Goal: Check status: Check status

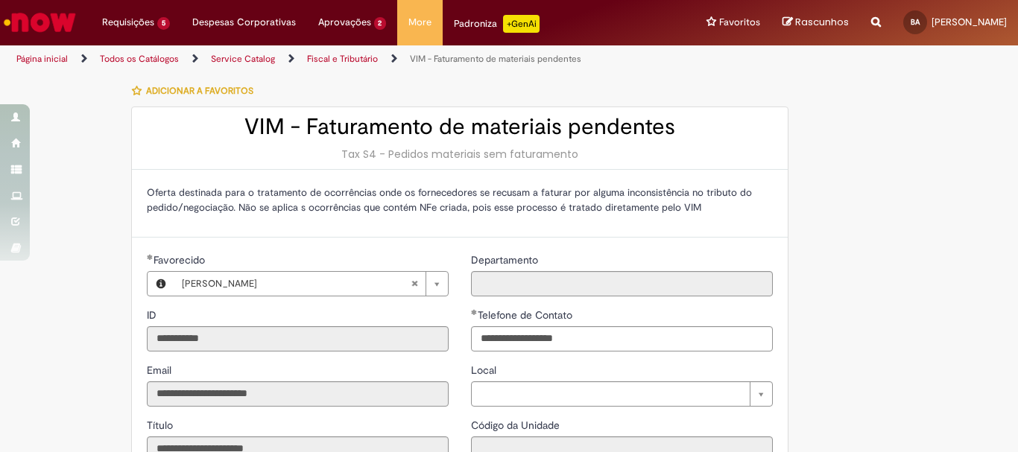
click at [128, 24] on li "Requisições 5 Exibir Todas as Solicitações VIM - Faturamento de materiais pende…" at bounding box center [136, 22] width 90 height 45
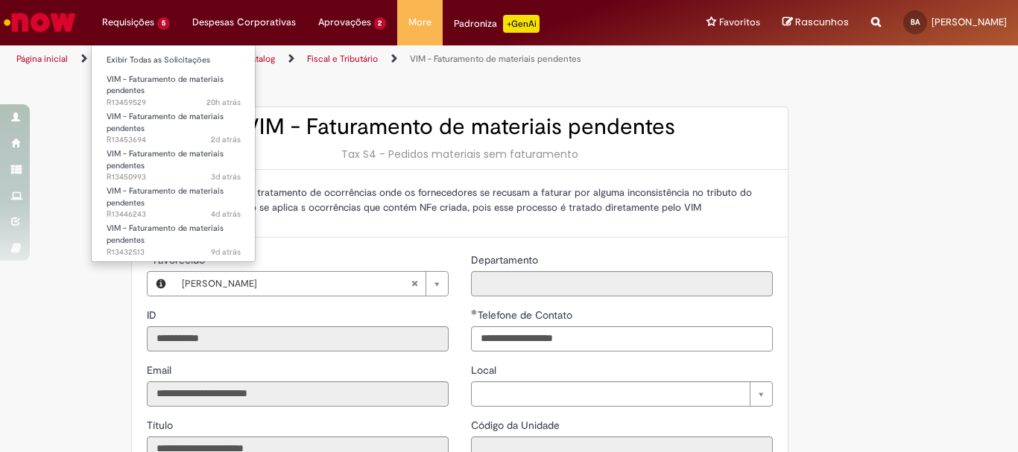
scroll to position [447, 0]
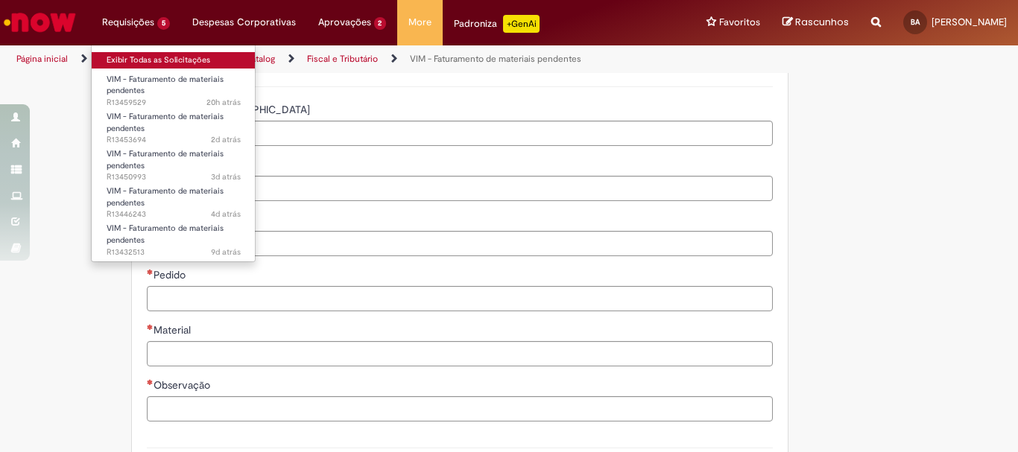
click at [129, 65] on link "Exibir Todas as Solicitações" at bounding box center [174, 60] width 164 height 16
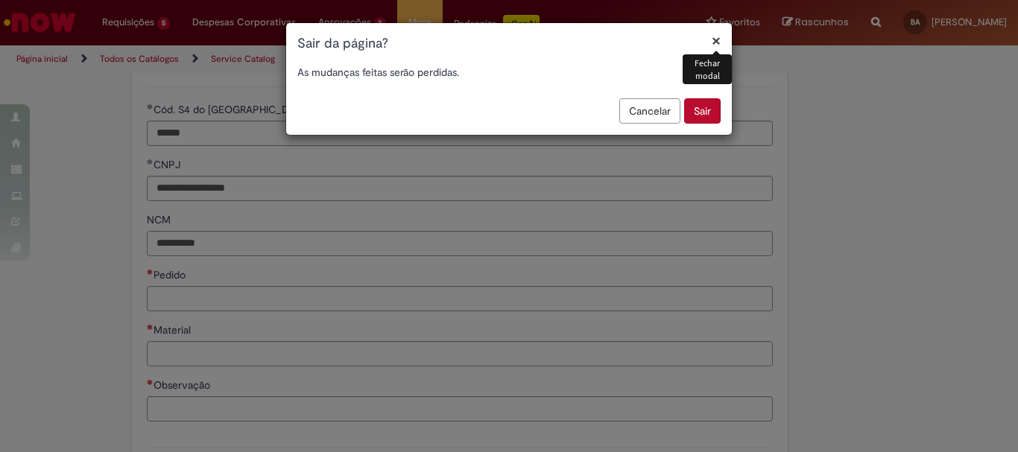
click at [699, 114] on button "Sair" at bounding box center [702, 110] width 37 height 25
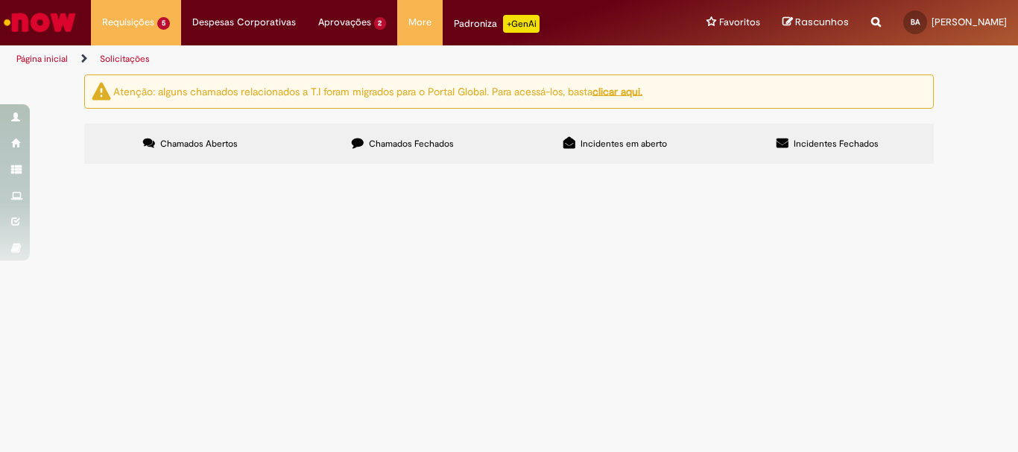
scroll to position [57, 0]
click at [410, 138] on span "Chamados Fechados" at bounding box center [411, 144] width 85 height 12
click at [0, 0] on span "R13422010" at bounding box center [0, 0] width 0 height 0
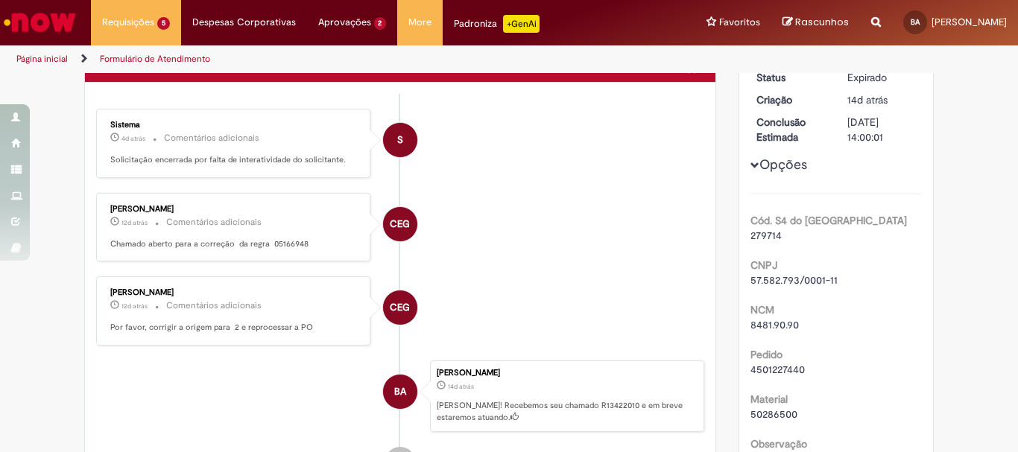
scroll to position [149, 0]
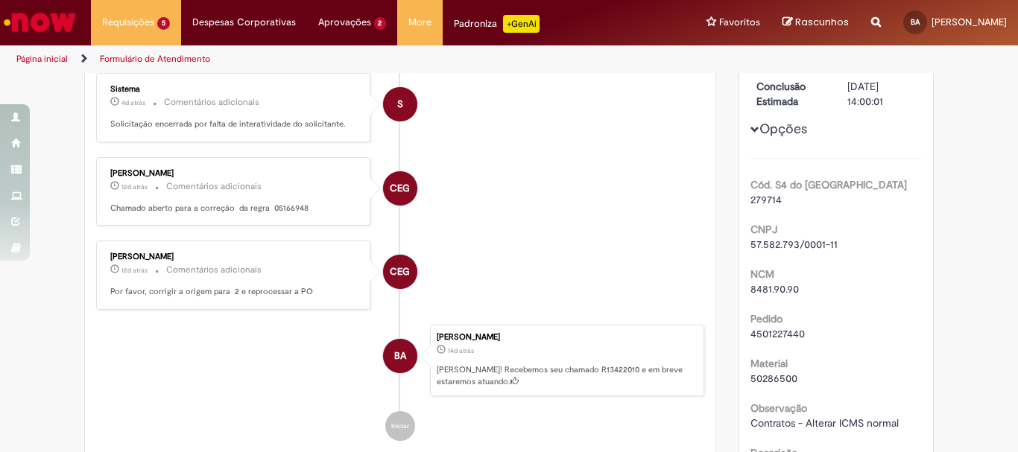
click at [563, 366] on p "[PERSON_NAME]! Recebemos seu chamado R13422010 e em breve estaremos atuando." at bounding box center [566, 375] width 259 height 23
copy p "R13422010"
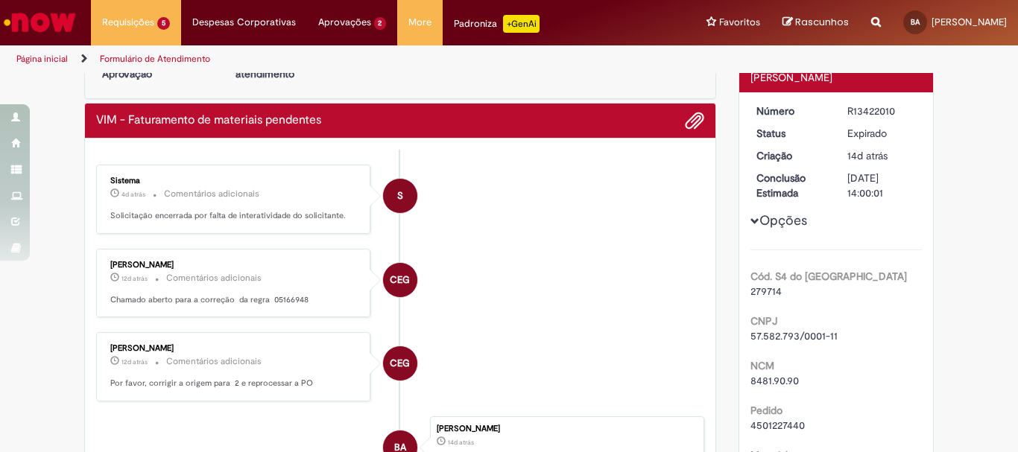
scroll to position [0, 0]
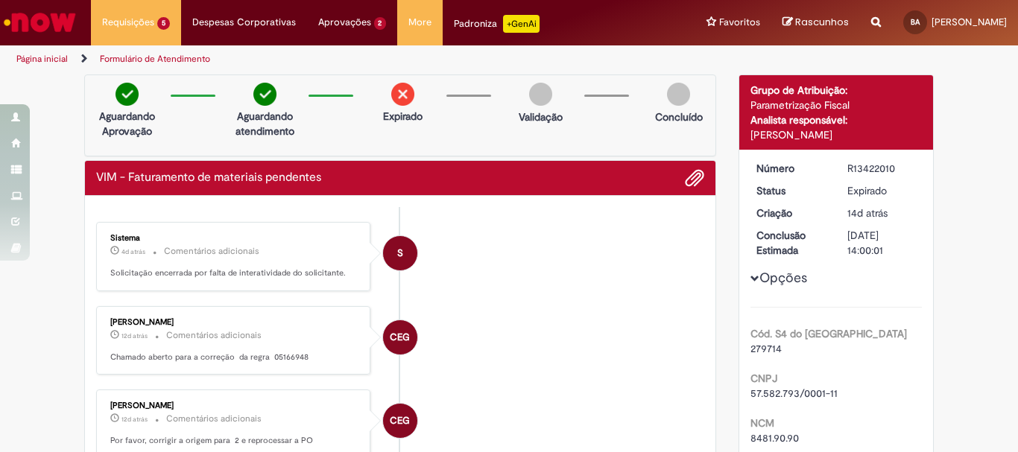
click at [391, 97] on img at bounding box center [402, 94] width 23 height 23
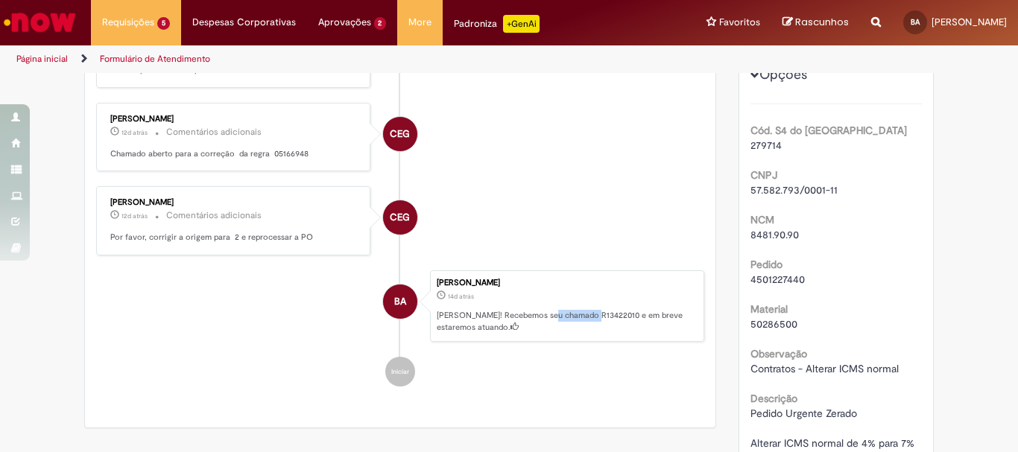
scroll to position [224, 0]
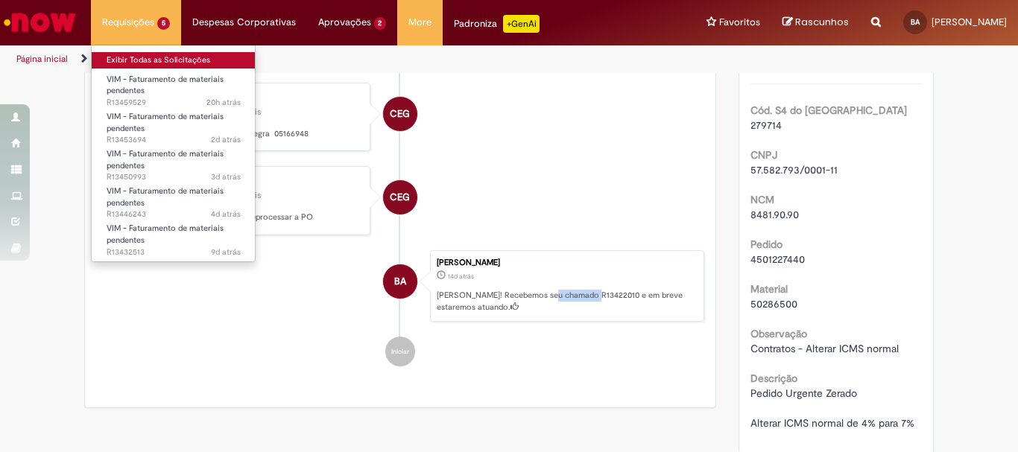
click at [144, 63] on link "Exibir Todas as Solicitações" at bounding box center [174, 60] width 164 height 16
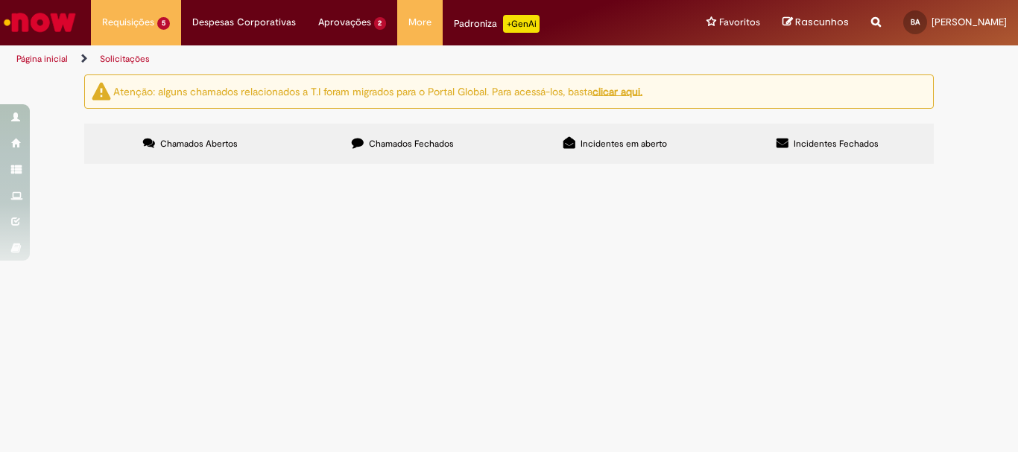
scroll to position [57, 0]
click at [383, 124] on label "Chamados Fechados" at bounding box center [403, 144] width 212 height 40
click at [0, 0] on span "R13416789" at bounding box center [0, 0] width 0 height 0
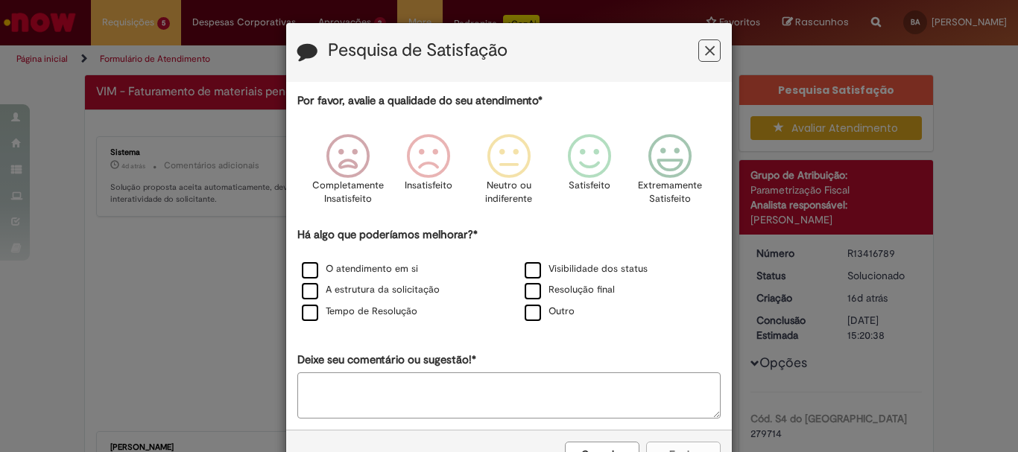
click at [705, 57] on icon "Feedback" at bounding box center [710, 51] width 10 height 16
